Goal: Task Accomplishment & Management: Use online tool/utility

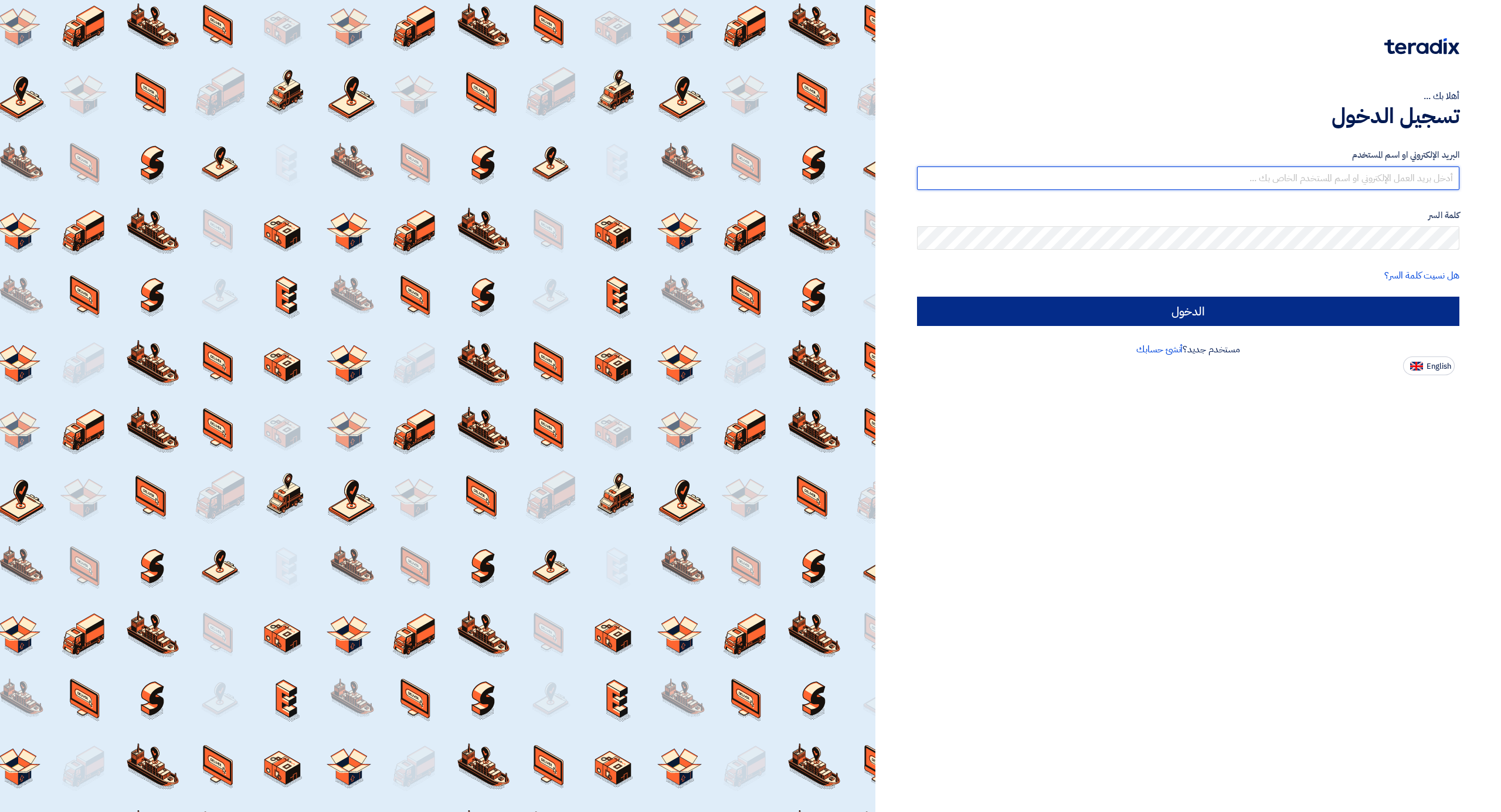
type input "[EMAIL_ADDRESS][DOMAIN_NAME]"
click at [1286, 308] on input "الدخول" at bounding box center [1188, 311] width 543 height 29
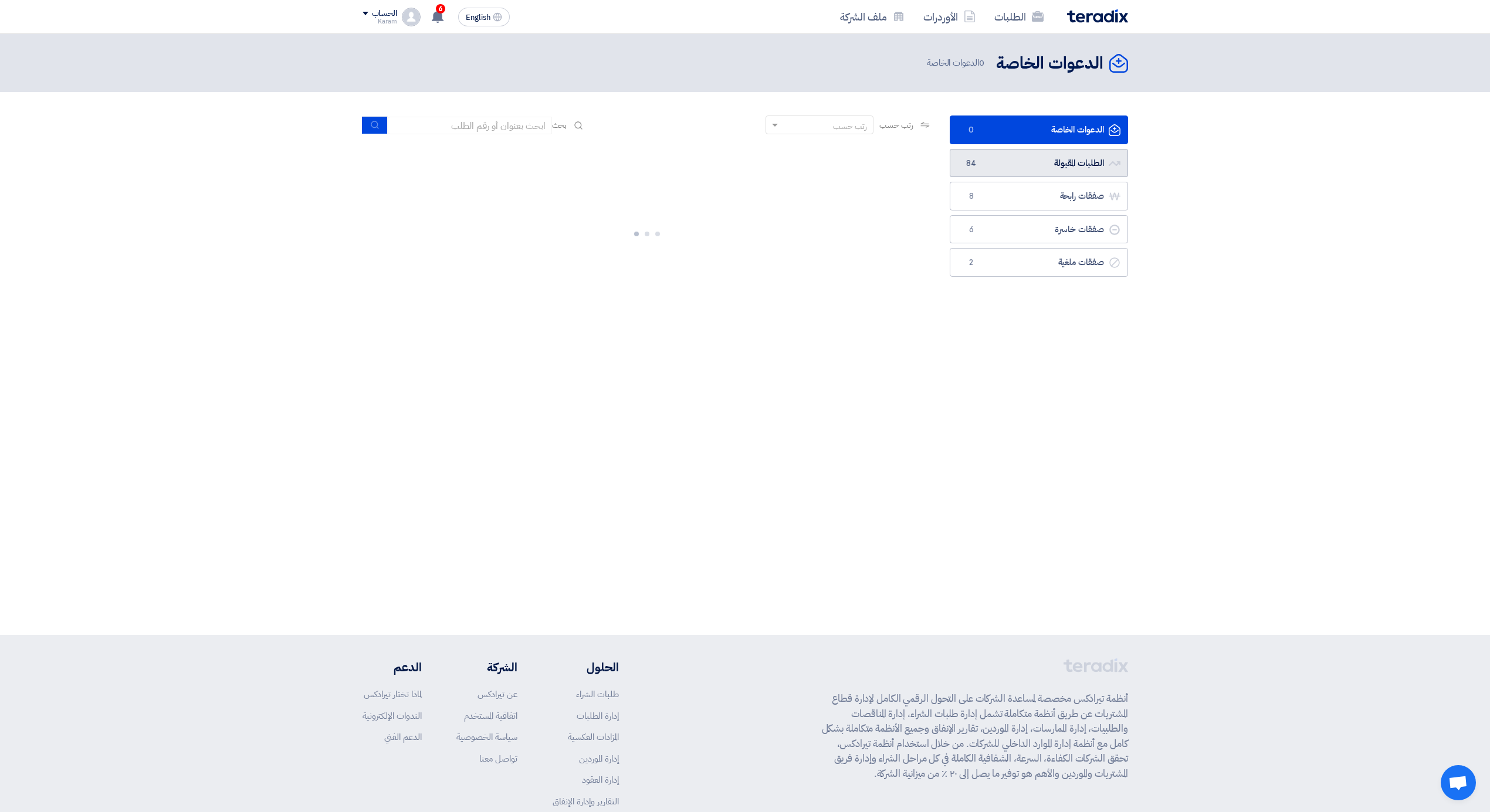
click at [1041, 160] on link "الطلبات المقبولة الطلبات المقبولة 84" at bounding box center [1038, 163] width 178 height 29
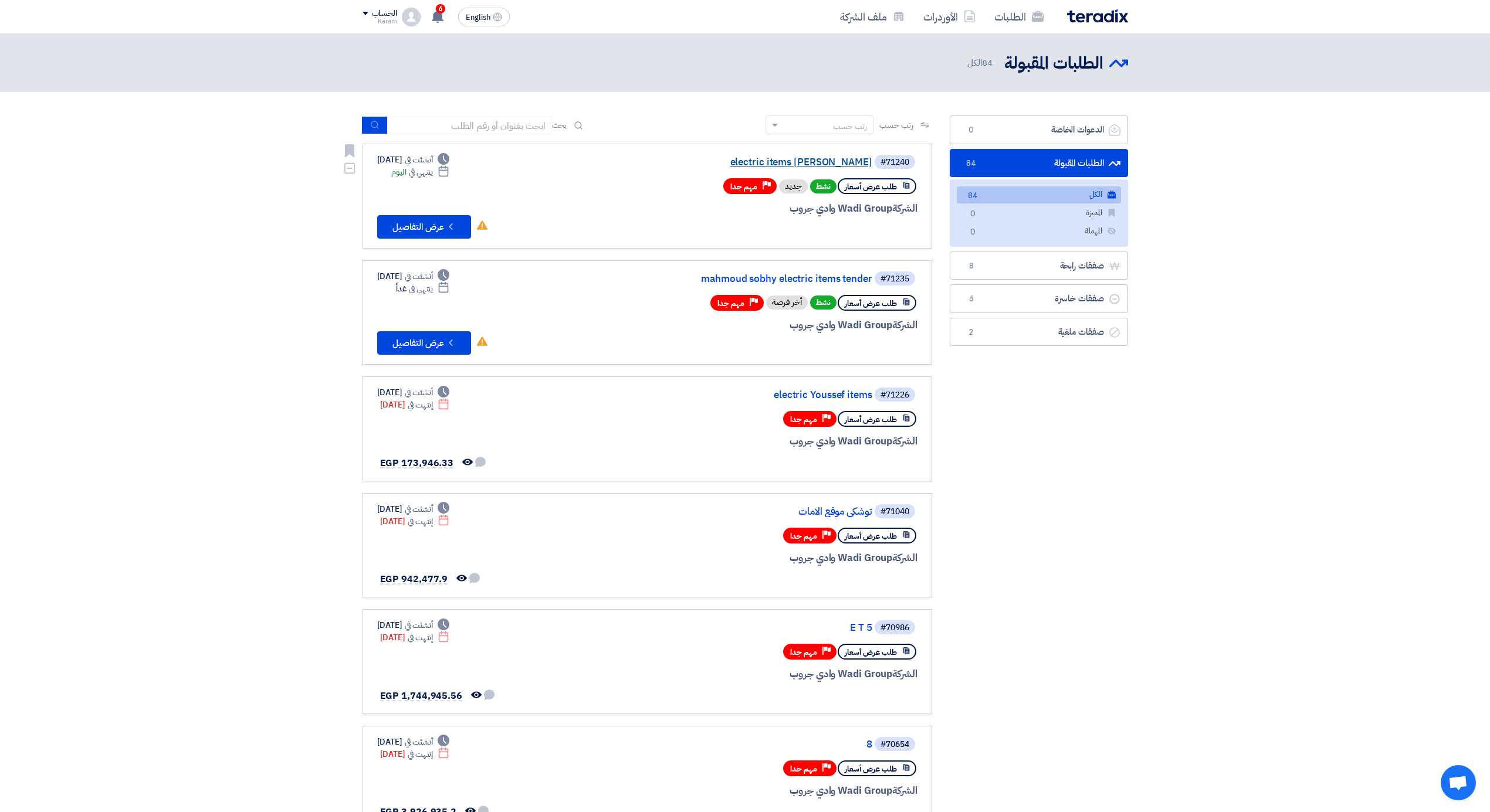
click at [794, 162] on link "electric items [PERSON_NAME]" at bounding box center [755, 163] width 235 height 11
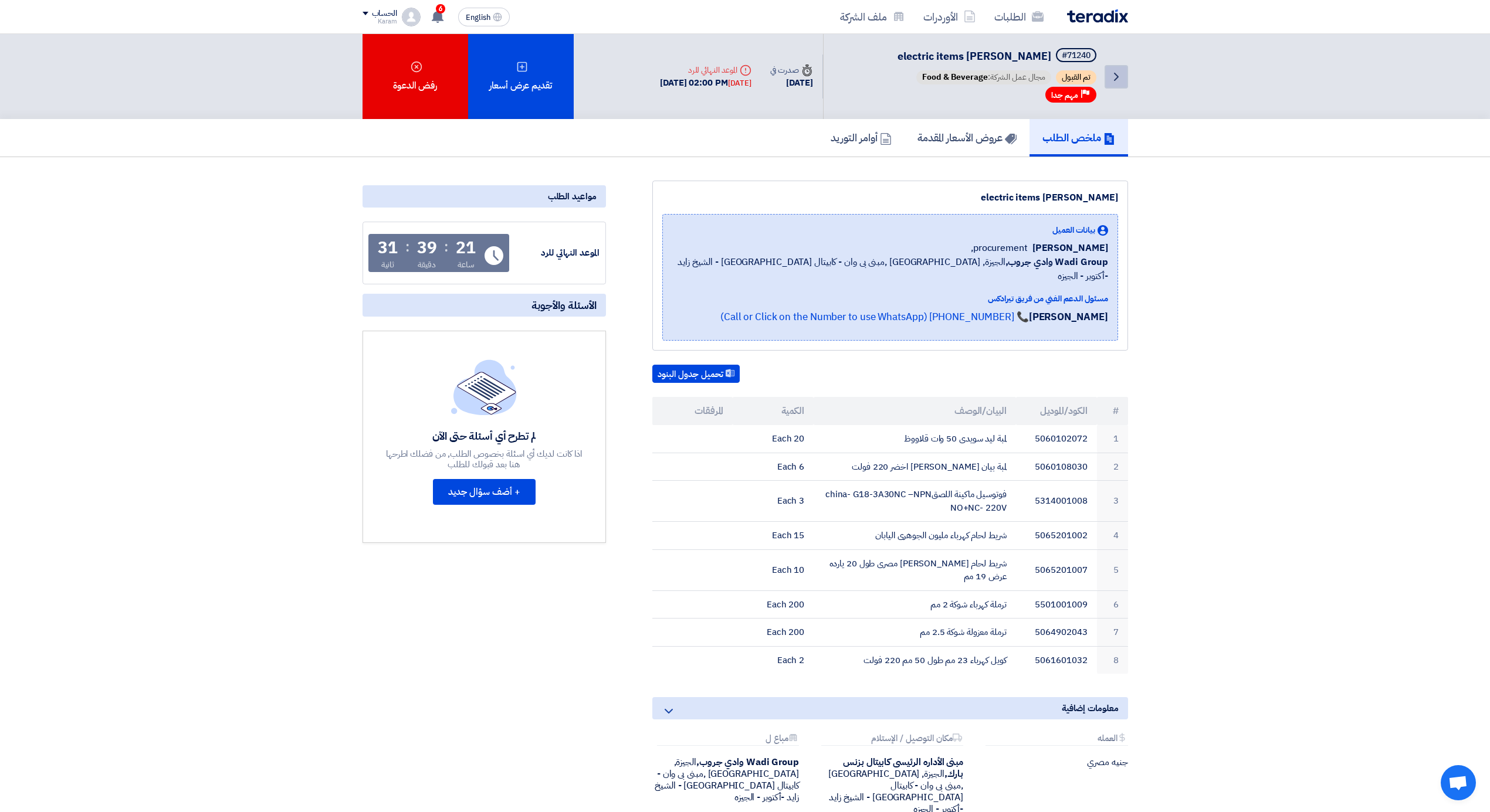
click at [1108, 78] on link "Back" at bounding box center [1116, 76] width 23 height 23
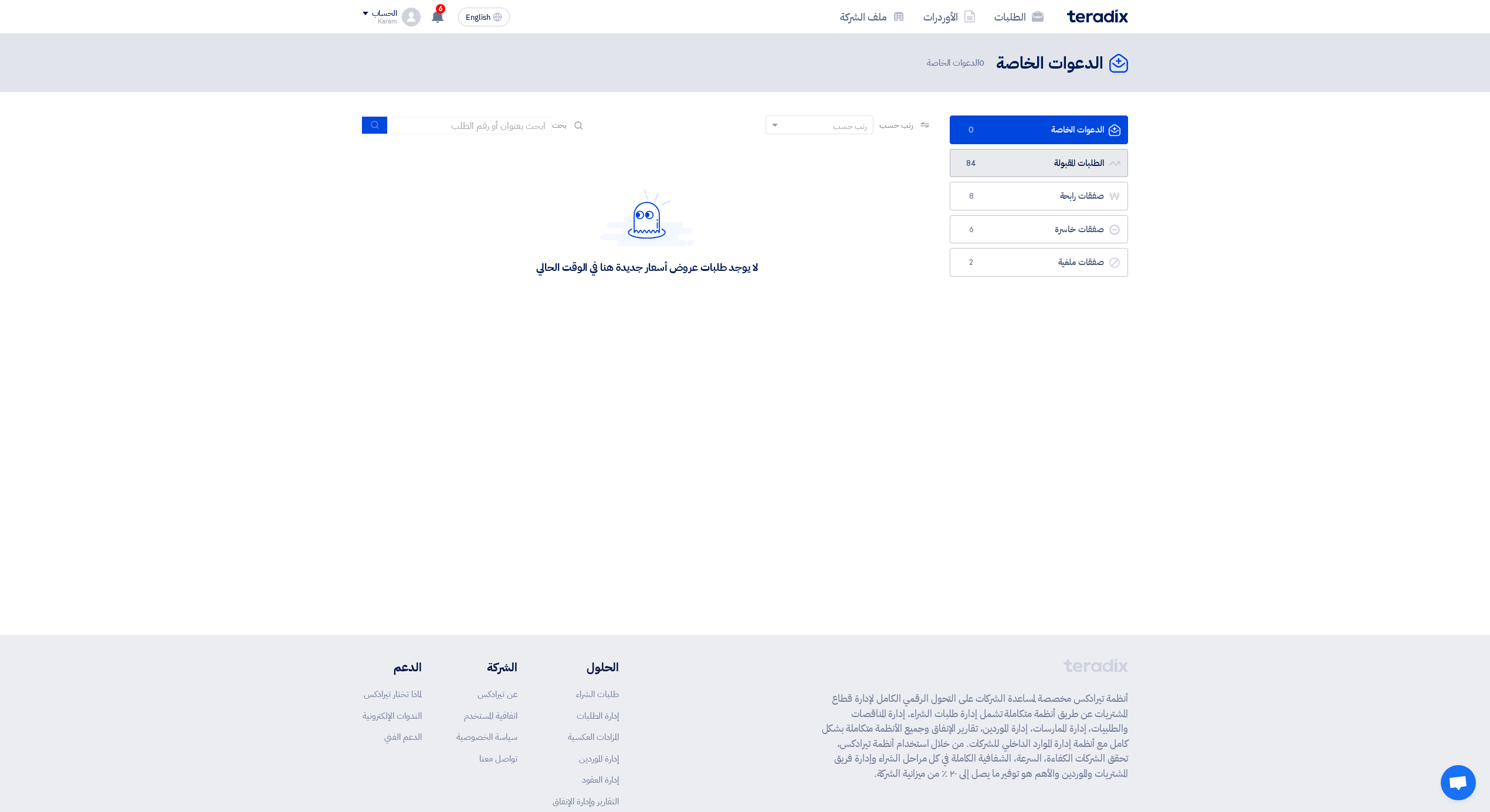
click at [1011, 166] on link "الطلبات المقبولة الطلبات المقبولة 84" at bounding box center [1038, 163] width 178 height 29
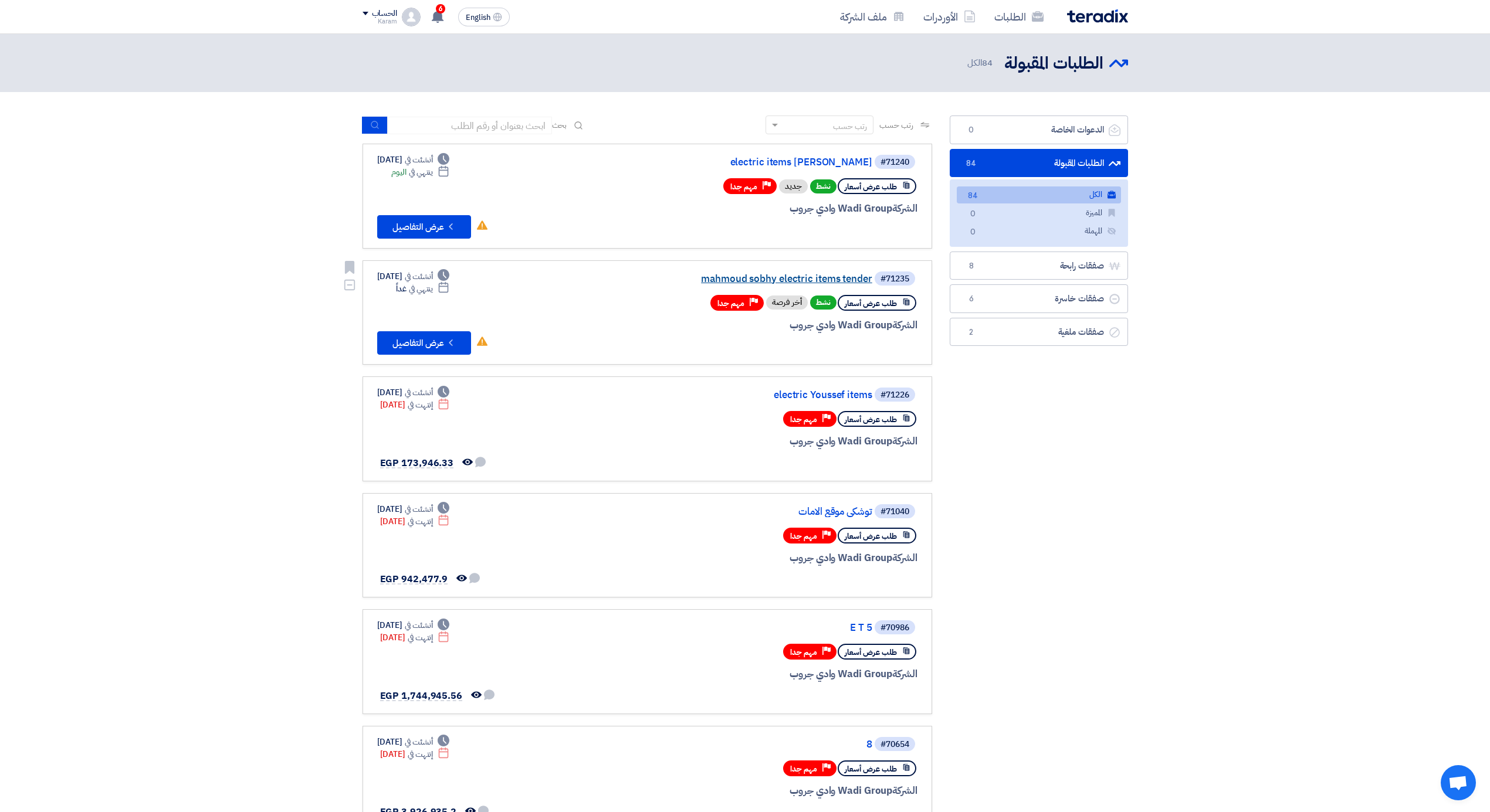
click at [851, 275] on link "mahmoud sobhy electric items tender" at bounding box center [755, 279] width 235 height 11
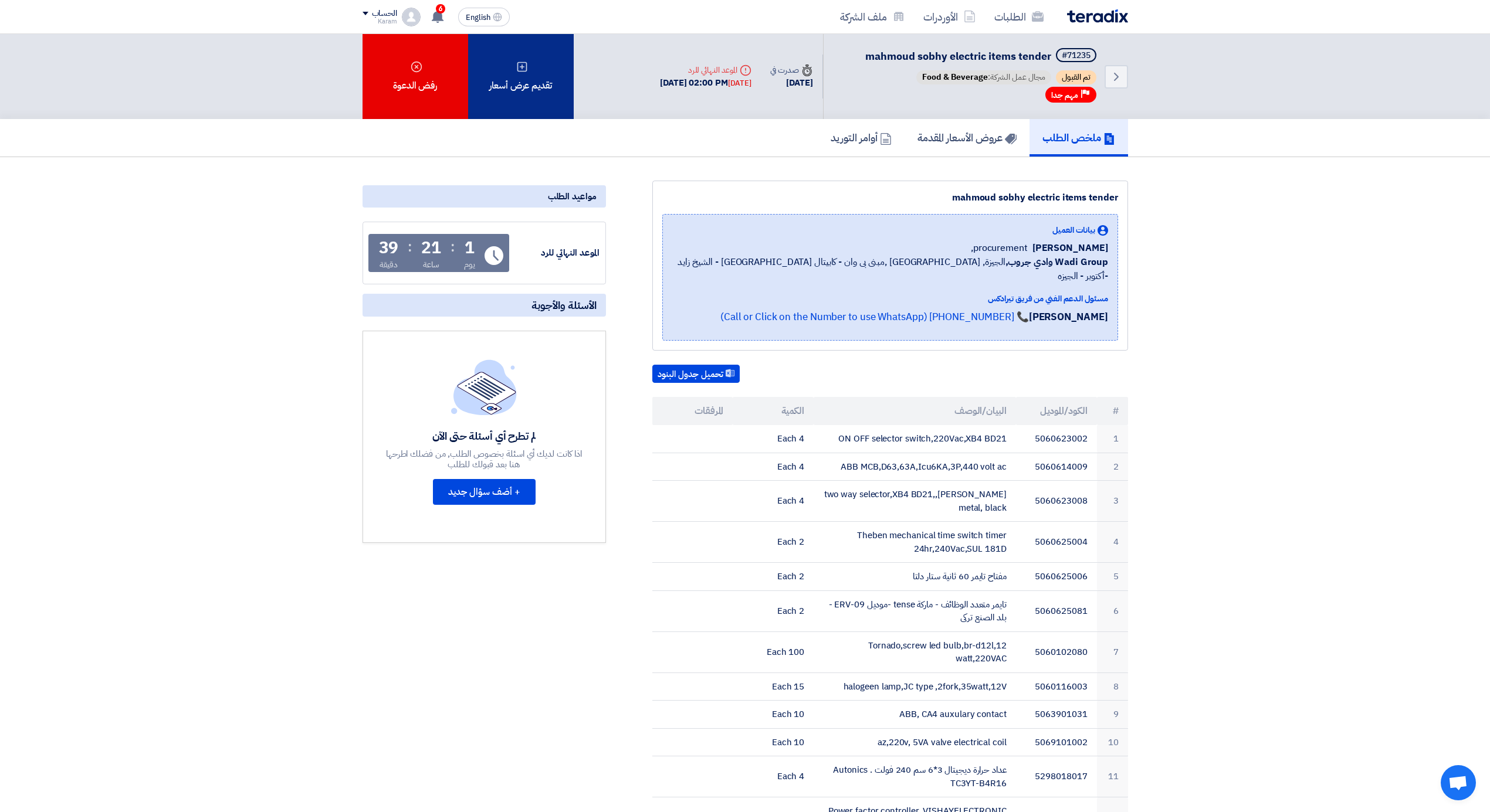
click at [531, 61] on div "تقديم عرض أسعار" at bounding box center [521, 76] width 105 height 85
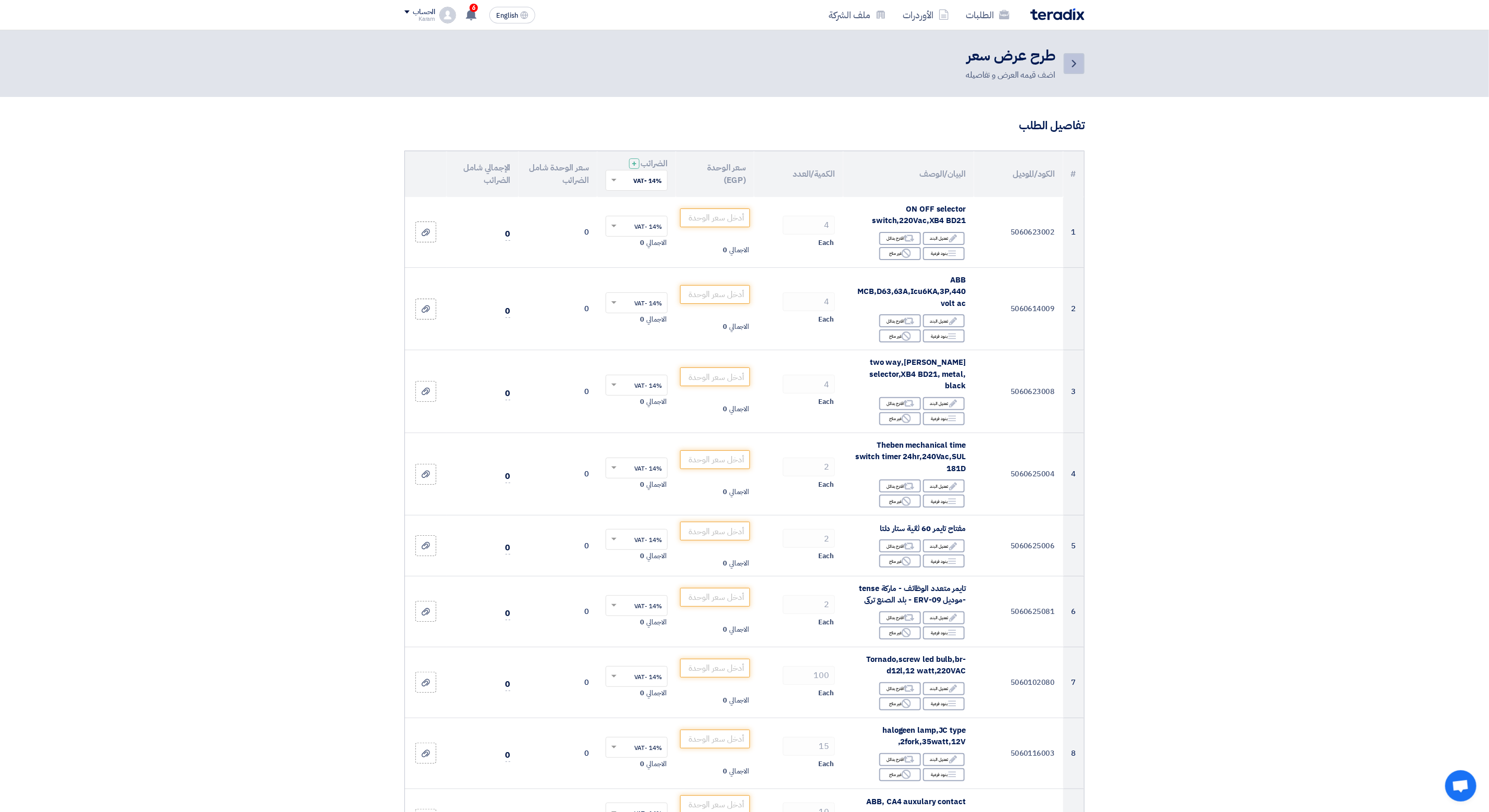
click at [1067, 60] on link "Back" at bounding box center [1074, 63] width 21 height 21
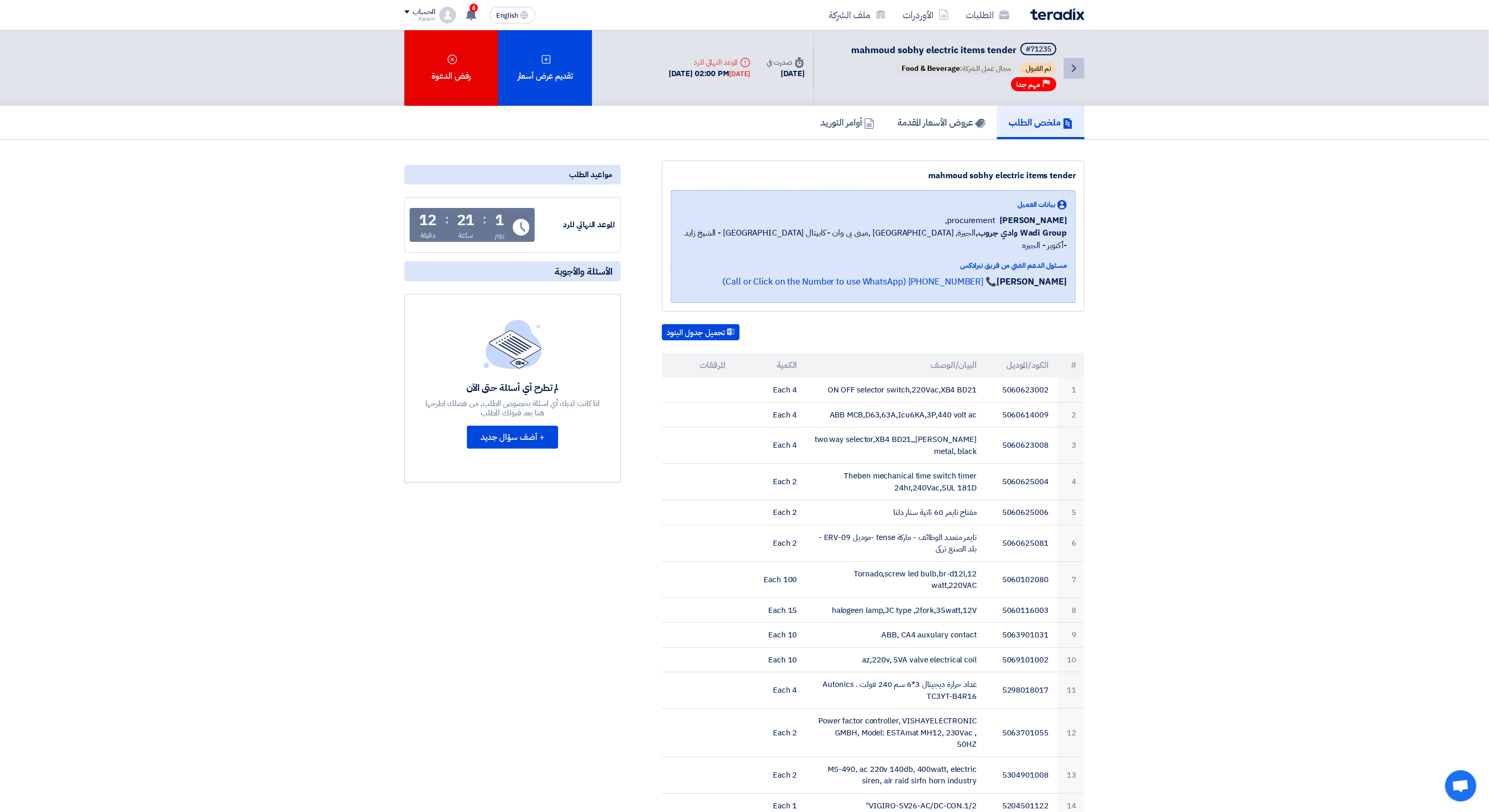
click at [1071, 69] on icon "Back" at bounding box center [1074, 68] width 13 height 13
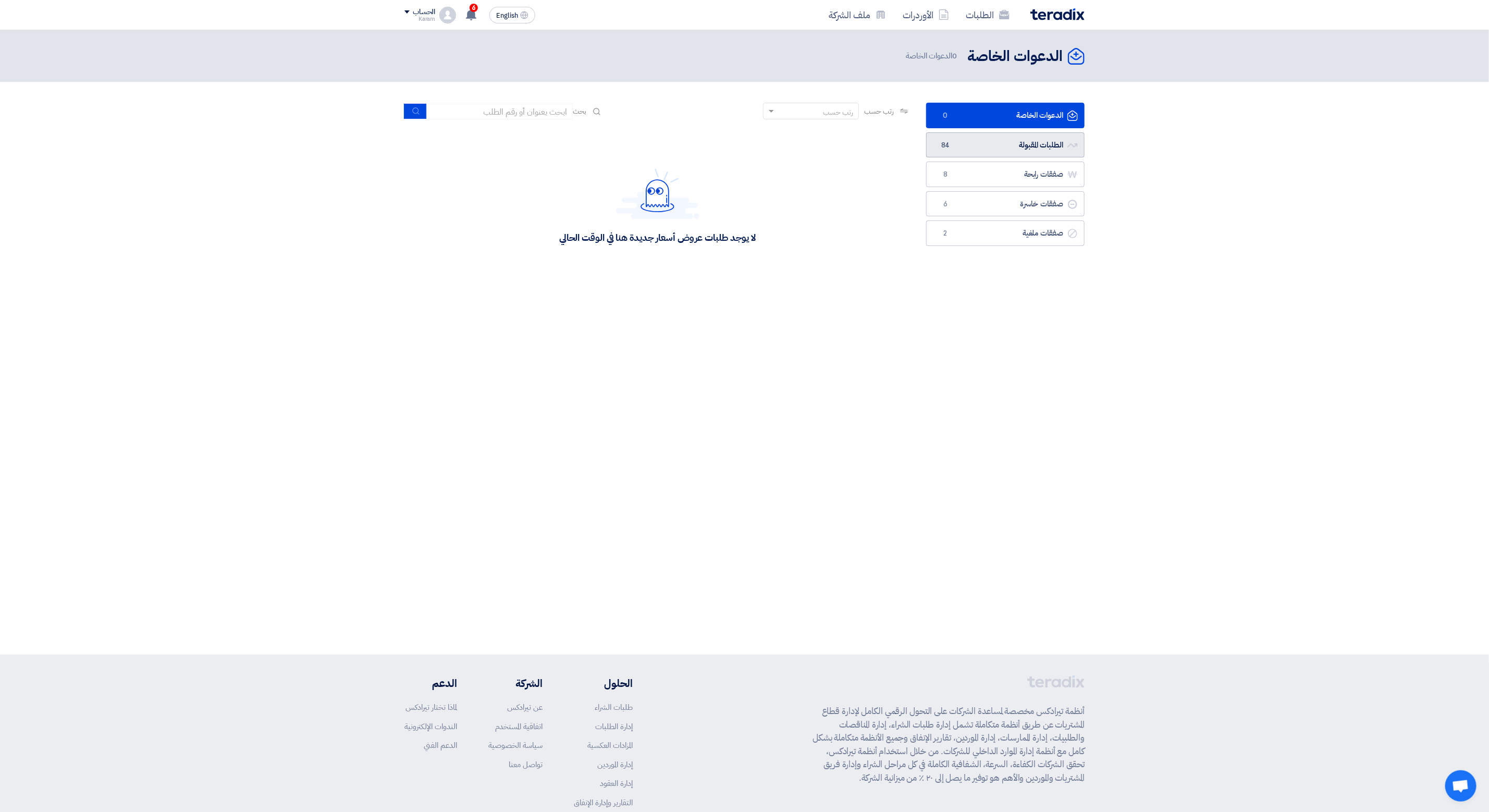
click at [984, 142] on link "الطلبات المقبولة الطلبات المقبولة 84" at bounding box center [1005, 145] width 159 height 25
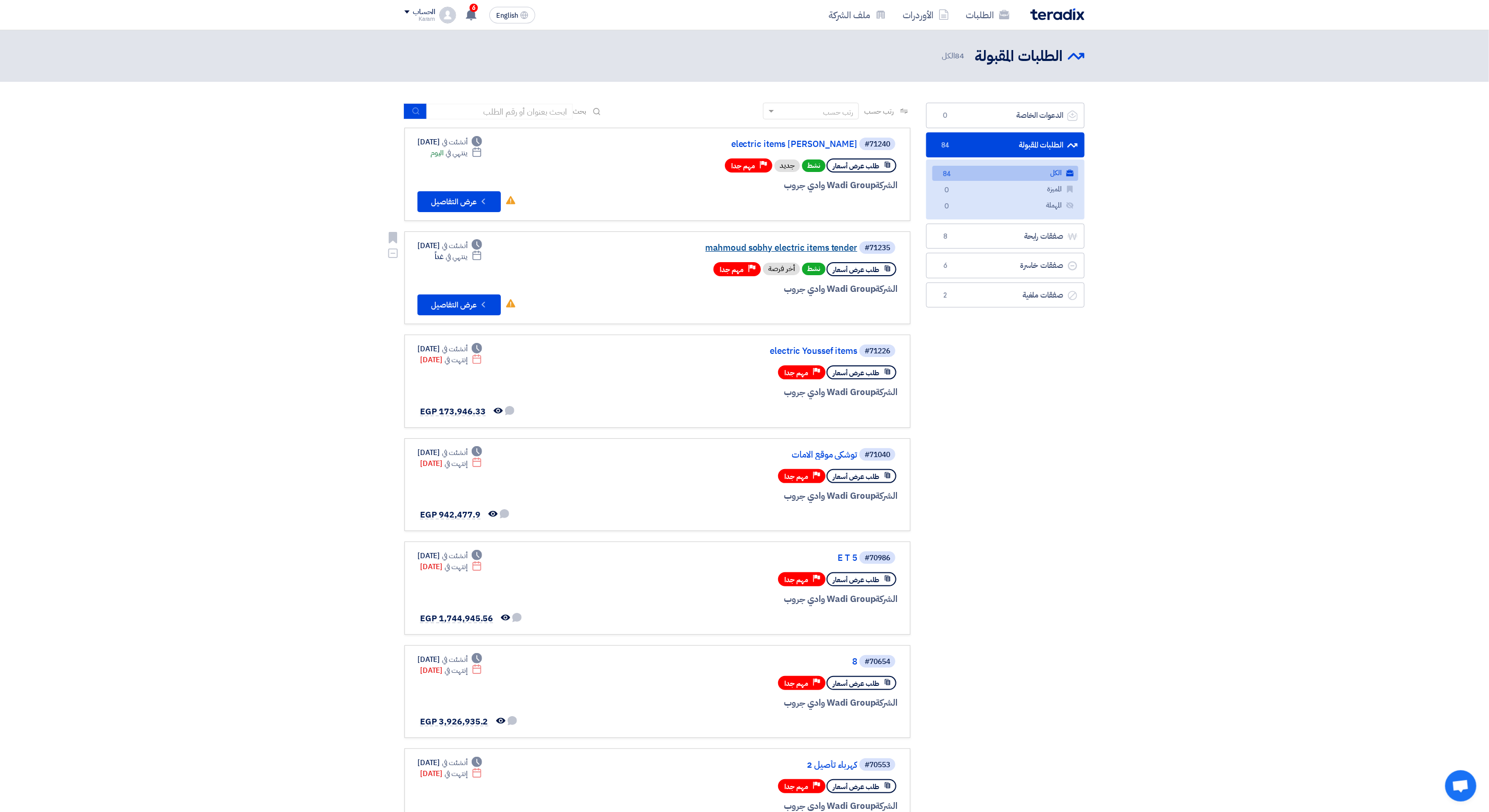
click at [744, 243] on link "mahmoud sobhy electric items tender" at bounding box center [753, 248] width 209 height 9
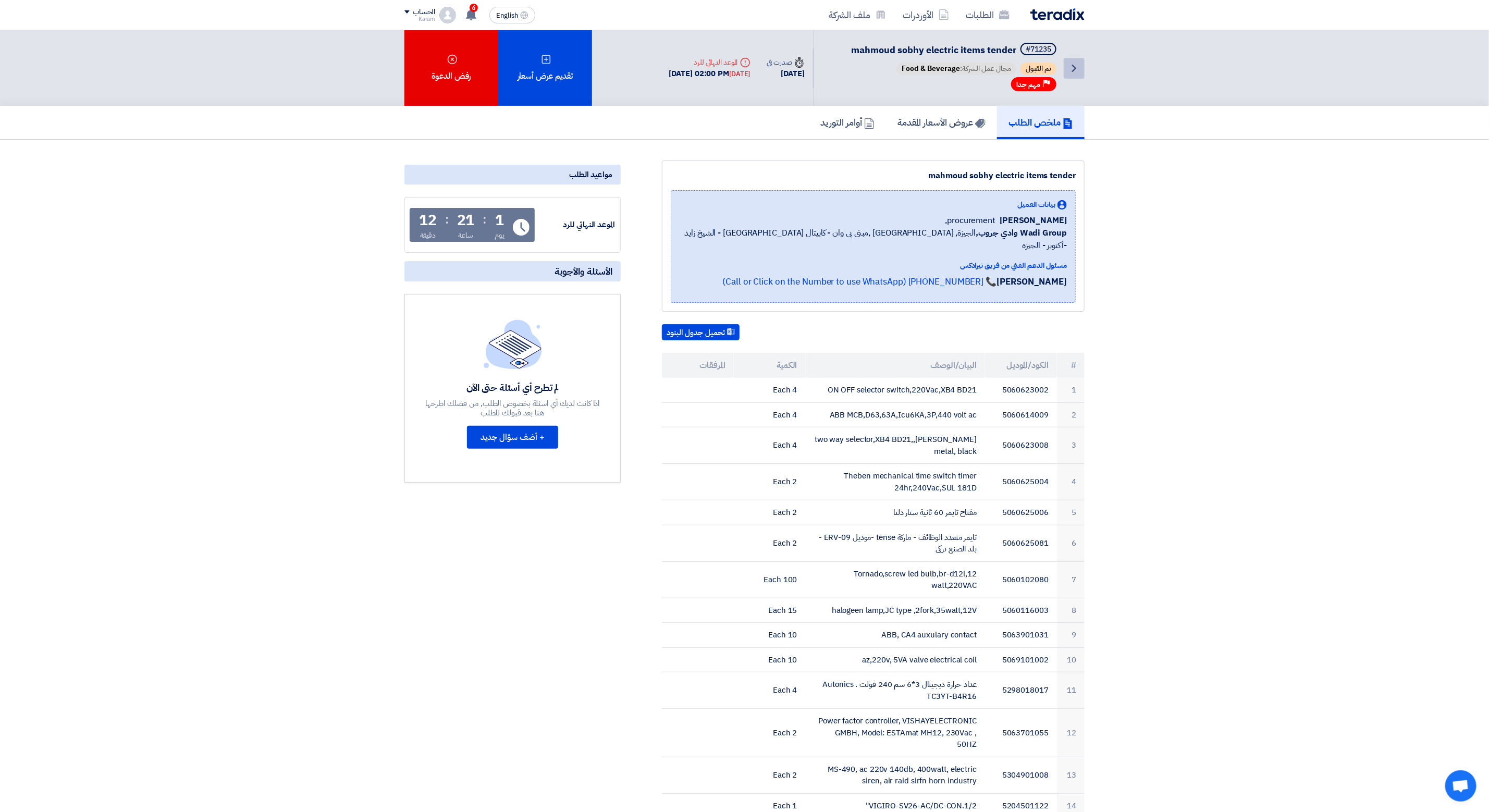
click at [1070, 66] on icon "Back" at bounding box center [1074, 68] width 13 height 13
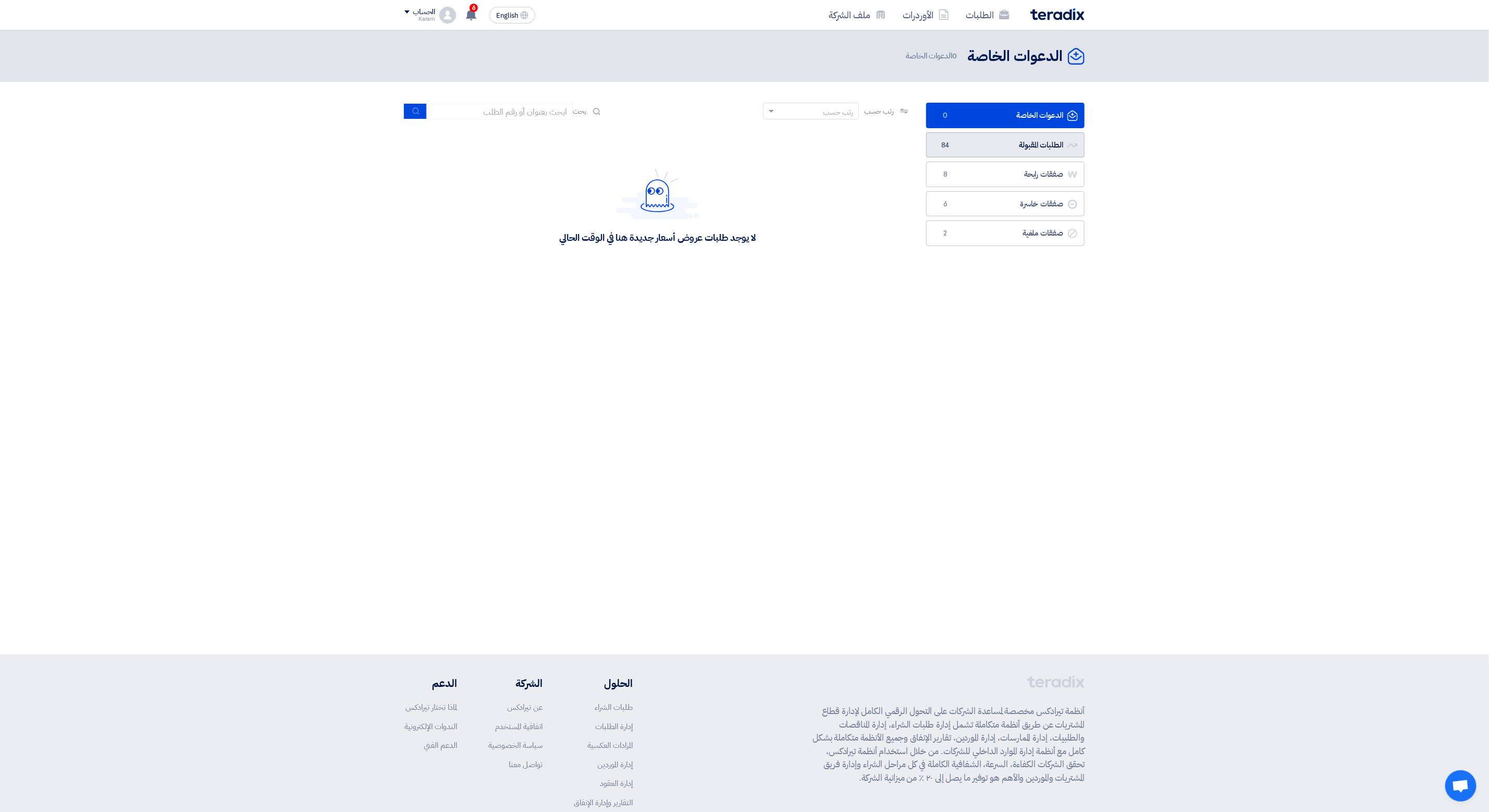
click at [937, 146] on link "الطلبات المقبولة الطلبات المقبولة 84" at bounding box center [1005, 145] width 159 height 25
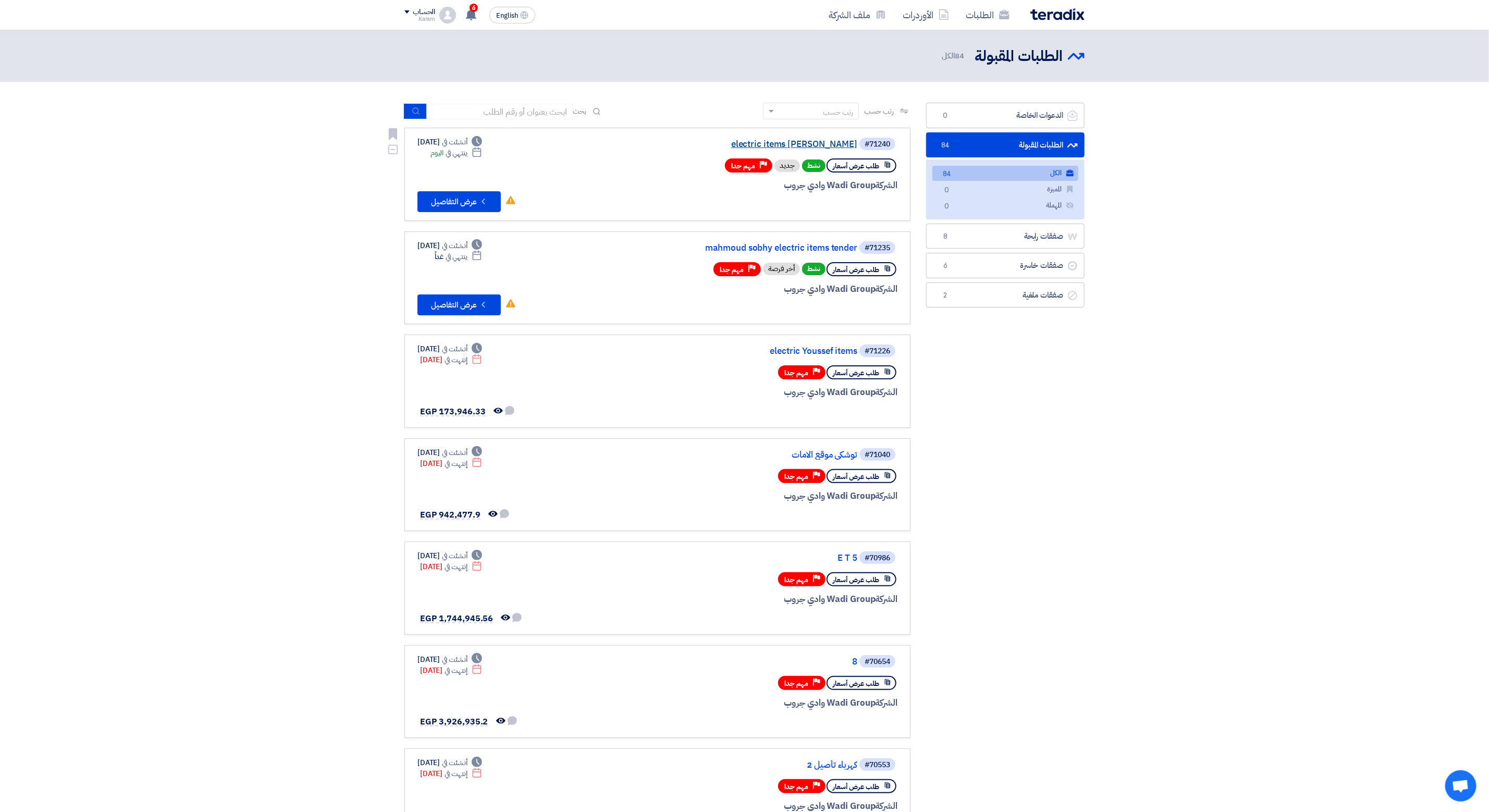
click at [813, 144] on link "electric items [PERSON_NAME]" at bounding box center [753, 144] width 209 height 9
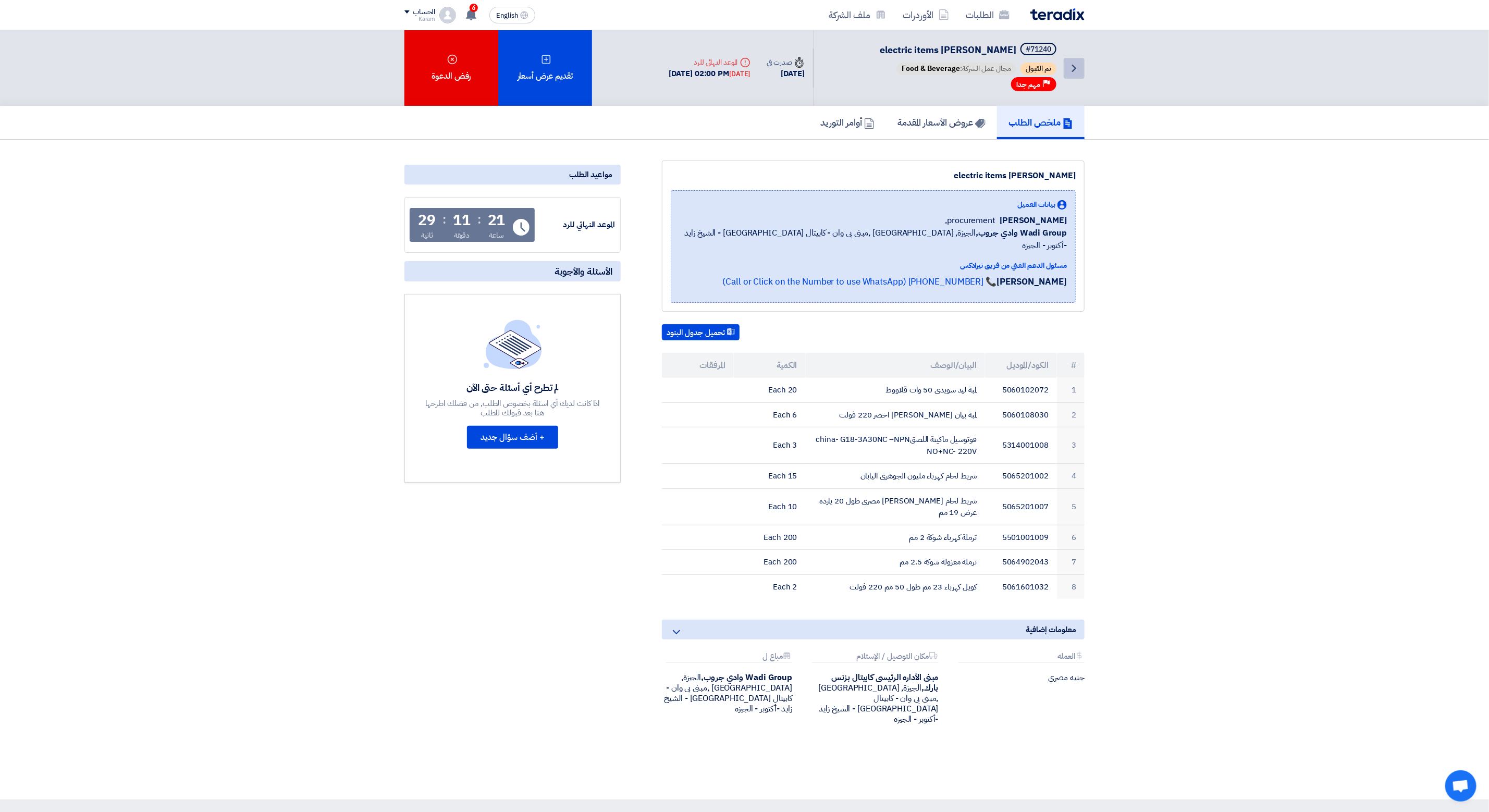
click at [1065, 70] on link "Back" at bounding box center [1074, 68] width 21 height 21
